Goal: Task Accomplishment & Management: Manage account settings

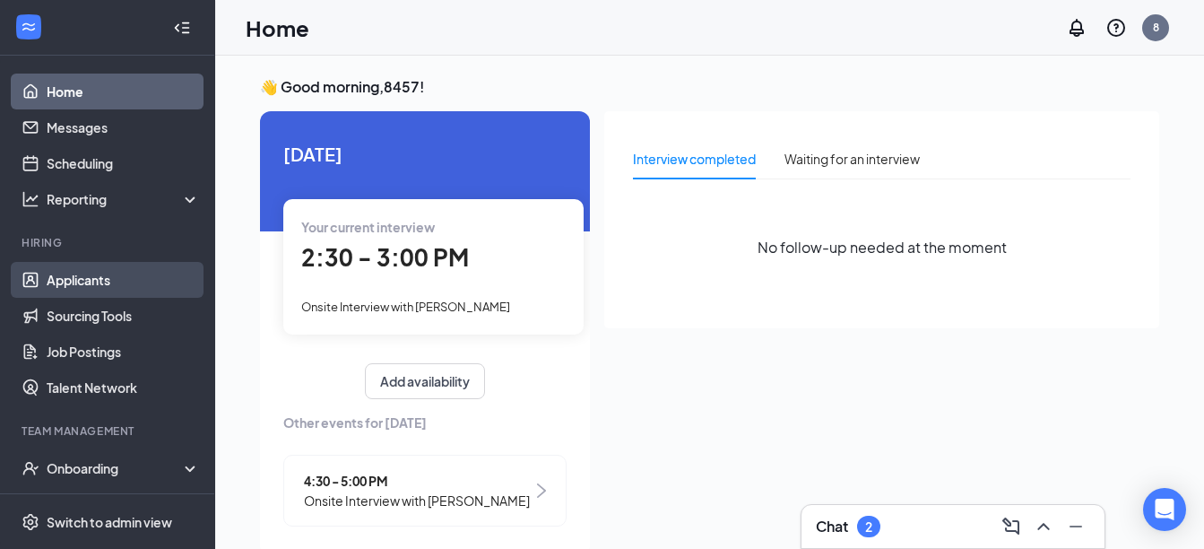
click at [55, 282] on link "Applicants" at bounding box center [123, 280] width 153 height 36
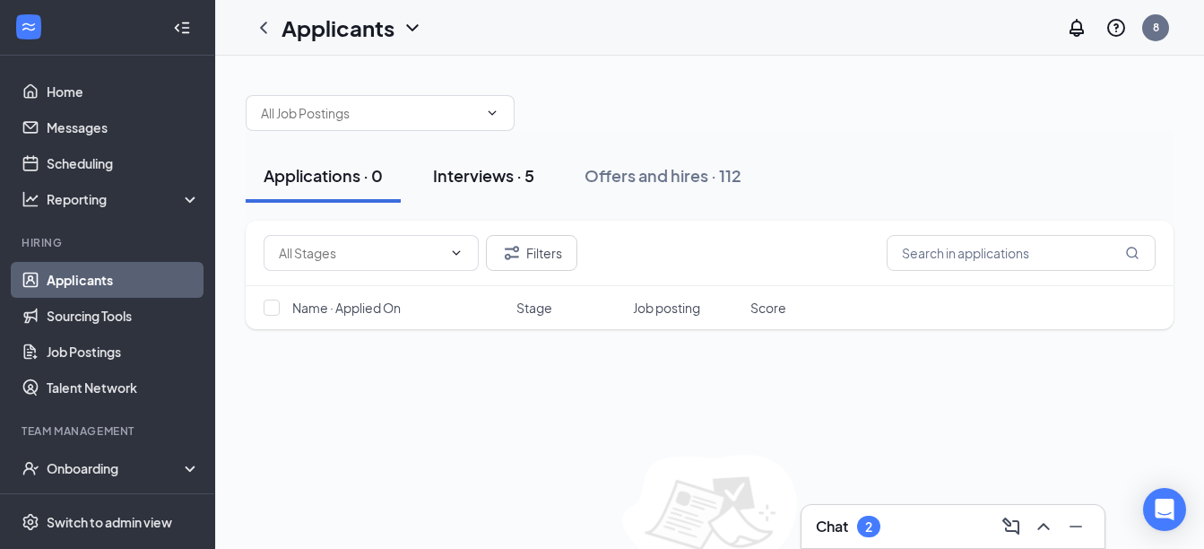
click at [524, 186] on div "Interviews · 5" at bounding box center [483, 175] width 101 height 22
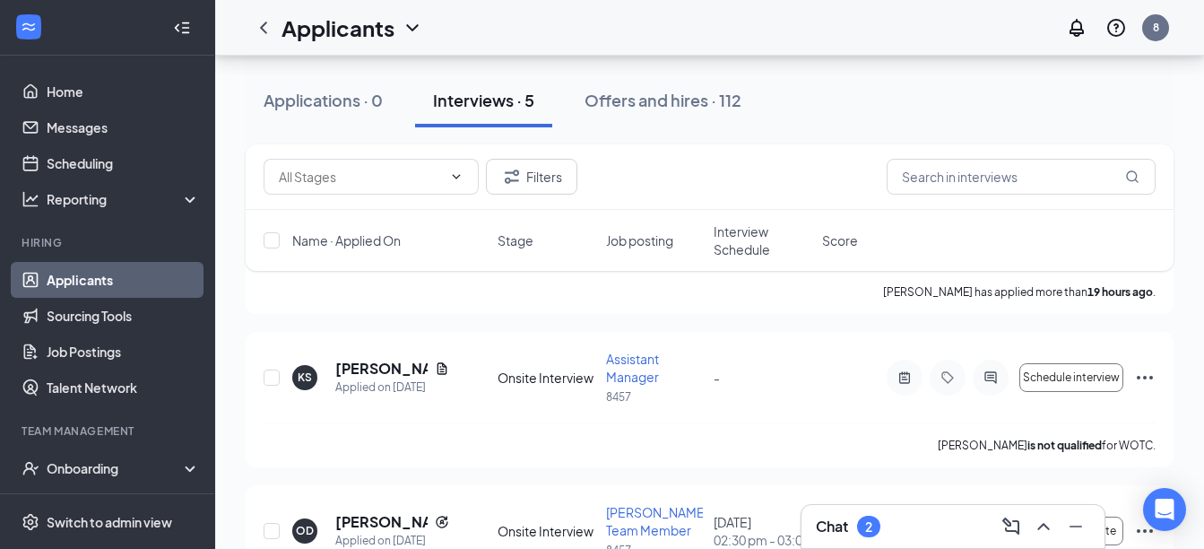
scroll to position [189, 0]
click at [1141, 366] on icon "Ellipses" at bounding box center [1145, 375] width 22 height 22
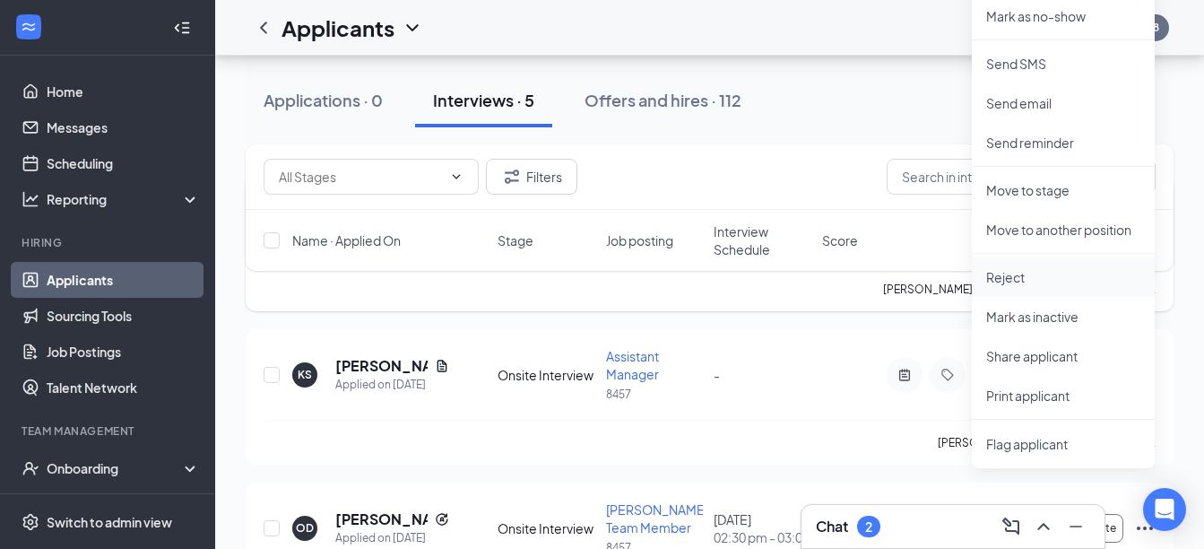
click at [1079, 275] on p "Reject" at bounding box center [1063, 277] width 154 height 18
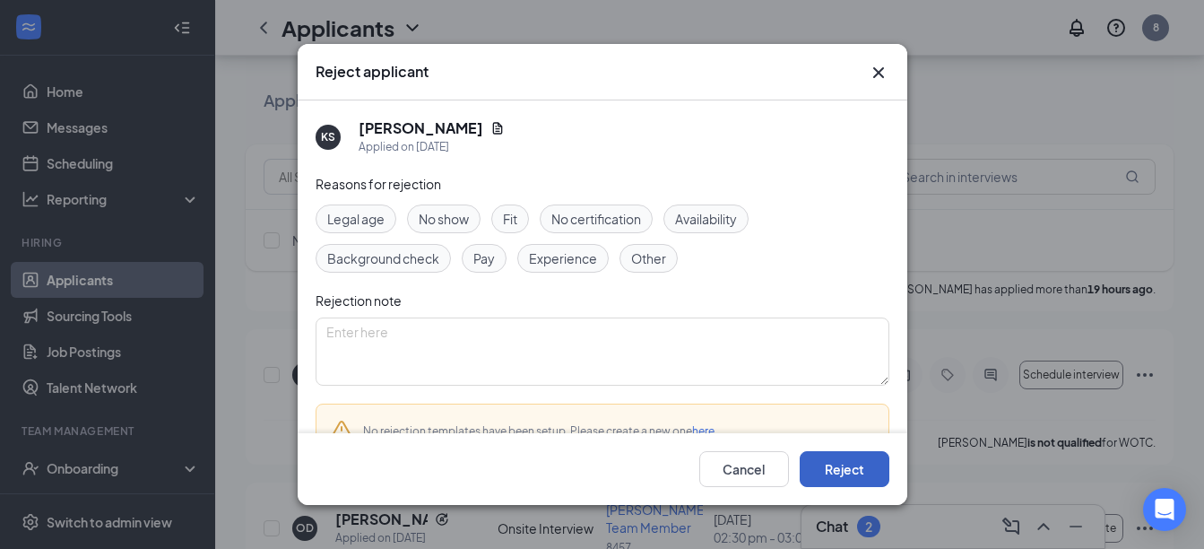
click at [831, 463] on button "Reject" at bounding box center [845, 469] width 90 height 36
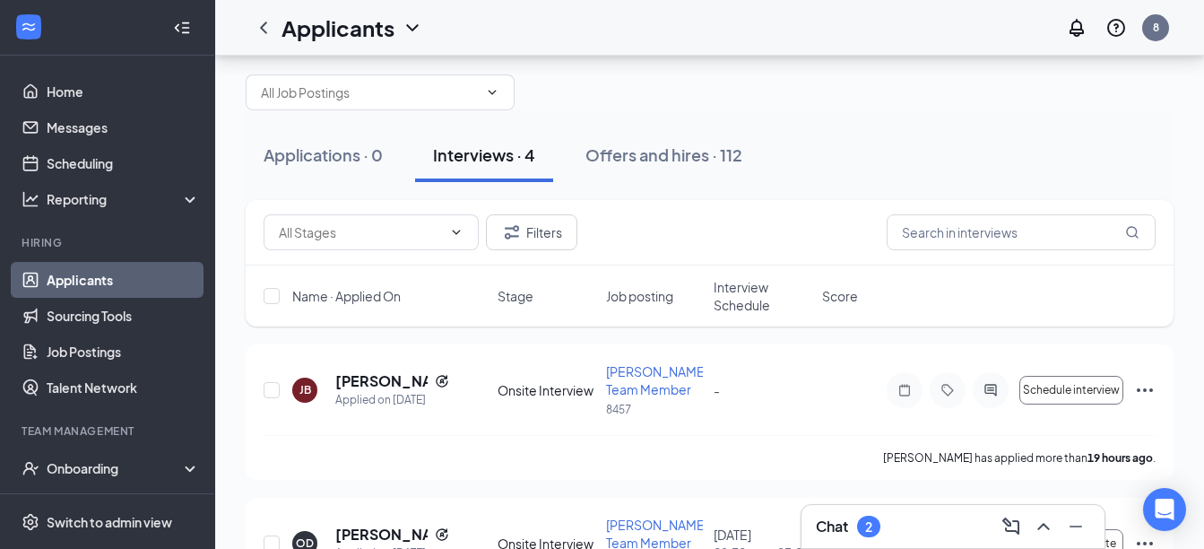
scroll to position [0, 0]
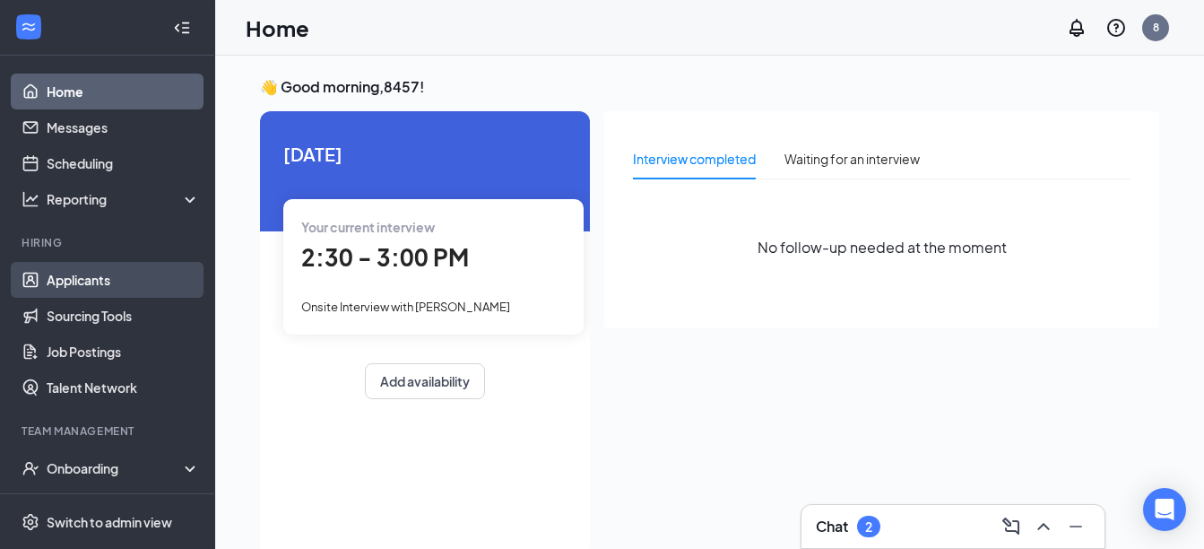
click at [91, 274] on link "Applicants" at bounding box center [123, 280] width 153 height 36
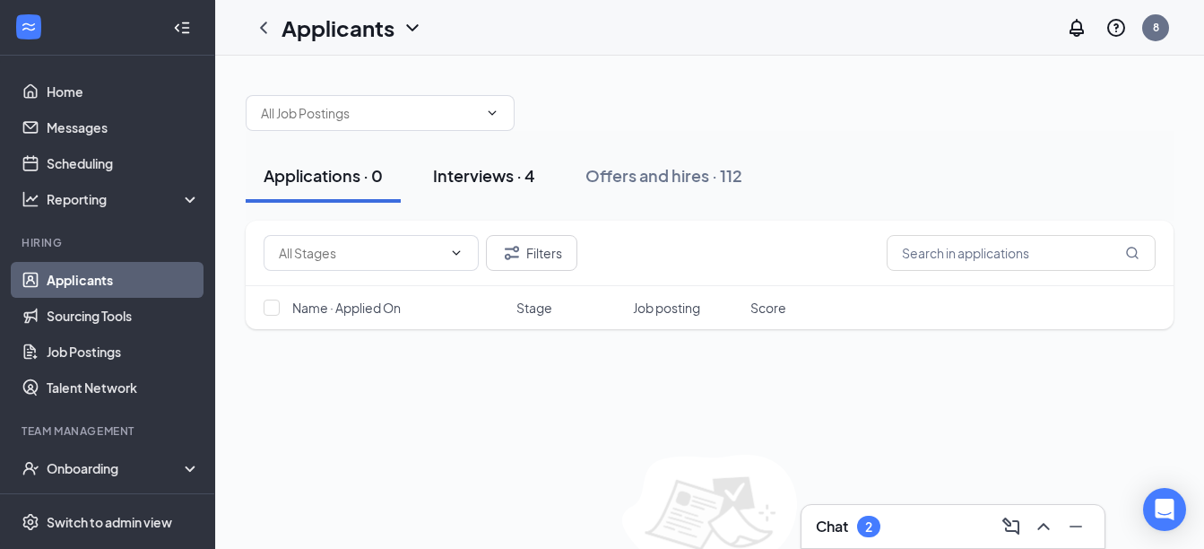
click at [450, 165] on div "Interviews · 4" at bounding box center [484, 175] width 102 height 22
